Goal: Check status: Check status

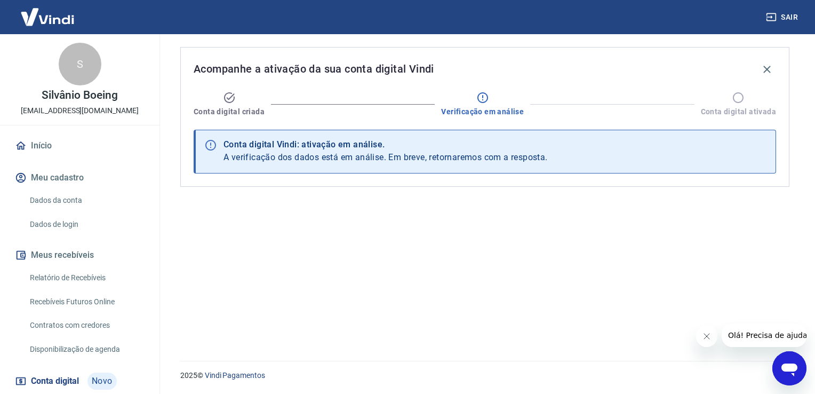
click at [740, 101] on icon at bounding box center [738, 97] width 13 height 13
click at [704, 338] on icon "Fechar mensagem da empresa" at bounding box center [706, 335] width 5 height 5
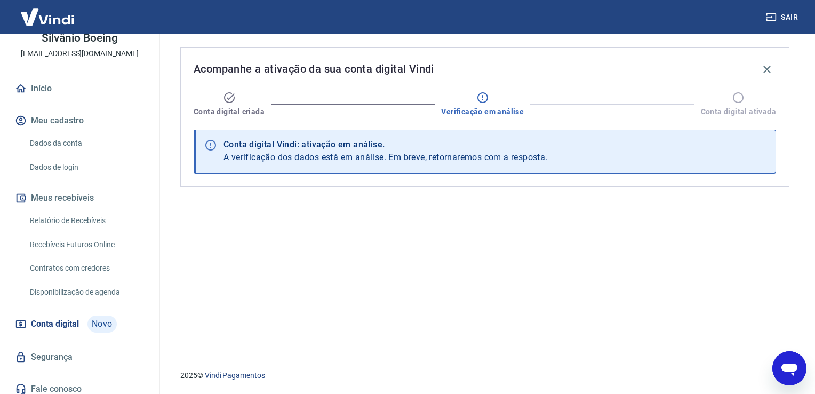
scroll to position [63, 0]
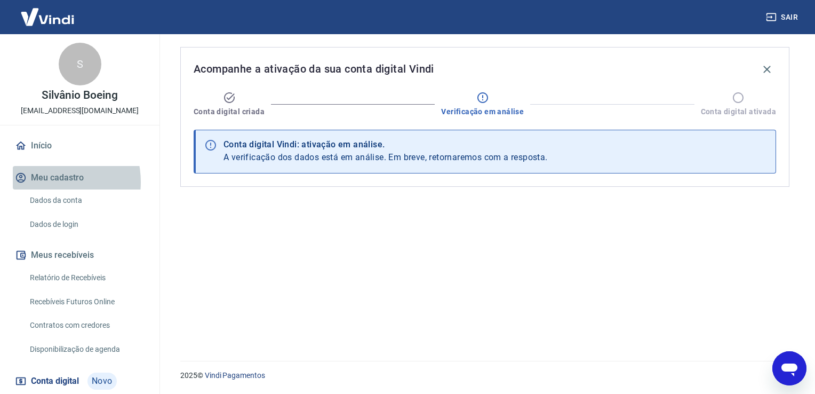
click at [47, 182] on button "Meu cadastro" at bounding box center [80, 177] width 134 height 23
click at [49, 176] on button "Meu cadastro" at bounding box center [80, 177] width 134 height 23
